Goal: Information Seeking & Learning: Learn about a topic

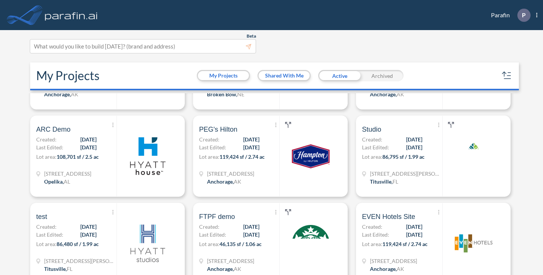
scroll to position [2302, 0]
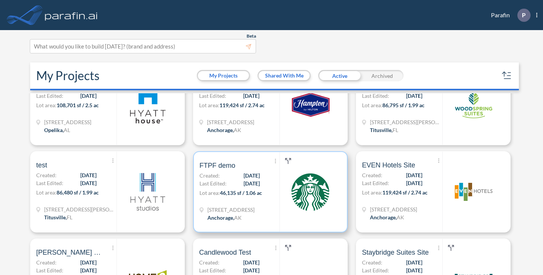
click at [272, 190] on p "Lot area: 46,135 sf / 1.06 ac" at bounding box center [239, 194] width 80 height 11
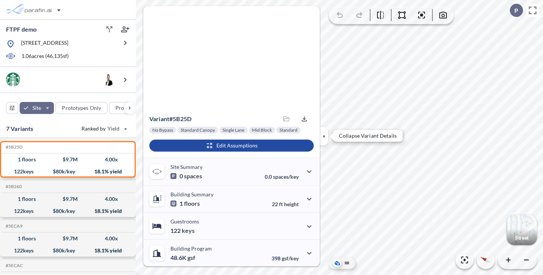
click at [324, 136] on icon "button" at bounding box center [324, 136] width 2 height 3
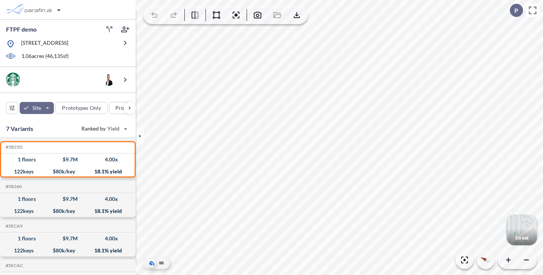
click at [521, 226] on div "button" at bounding box center [521, 230] width 30 height 30
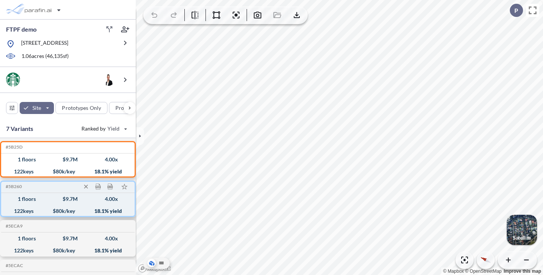
click at [71, 199] on div "$ 9.7 M" at bounding box center [70, 199] width 15 height 0
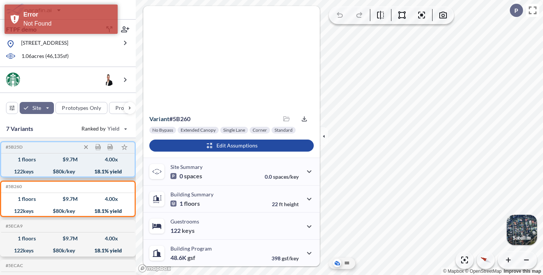
click at [45, 171] on div "122 keys $ 80 k/key 18.1 % yield" at bounding box center [67, 172] width 127 height 12
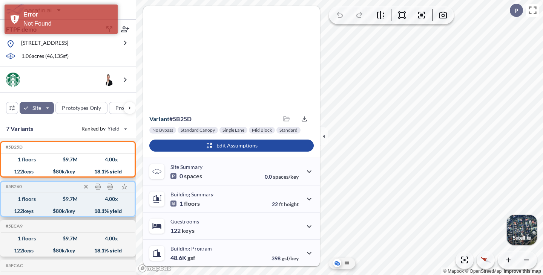
click at [43, 205] on div "1 floors $ 9.7 M 4.00 x" at bounding box center [67, 199] width 127 height 12
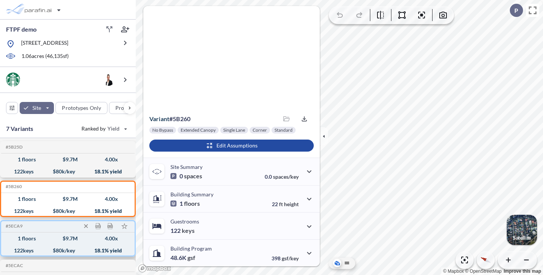
click at [67, 239] on div "$ 9.7 M" at bounding box center [70, 239] width 15 height 0
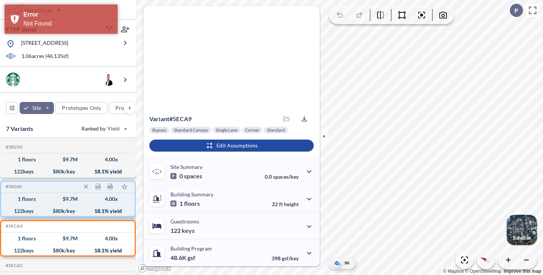
click at [40, 200] on div "1 floors $ 9.7 M 4.00 x" at bounding box center [67, 199] width 127 height 12
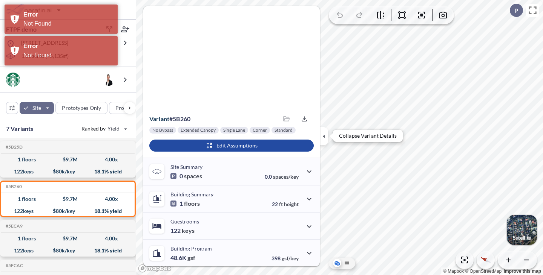
click at [321, 138] on icon "button" at bounding box center [324, 136] width 8 height 8
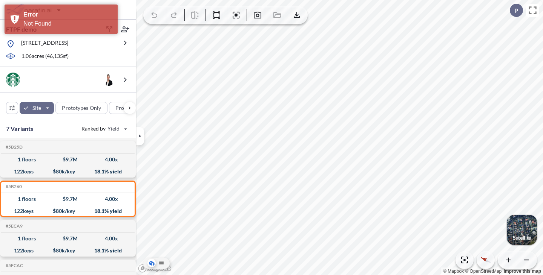
click at [519, 228] on div "button" at bounding box center [521, 230] width 30 height 30
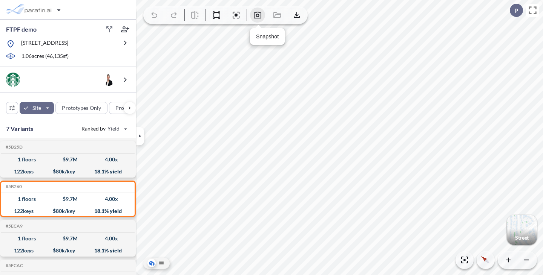
click at [257, 14] on icon "button" at bounding box center [257, 15] width 9 height 9
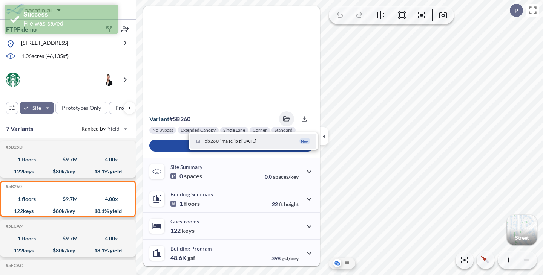
click at [228, 140] on span "5b260-image.jpg [DATE]" at bounding box center [231, 141] width 52 height 7
